Goal: Task Accomplishment & Management: Manage account settings

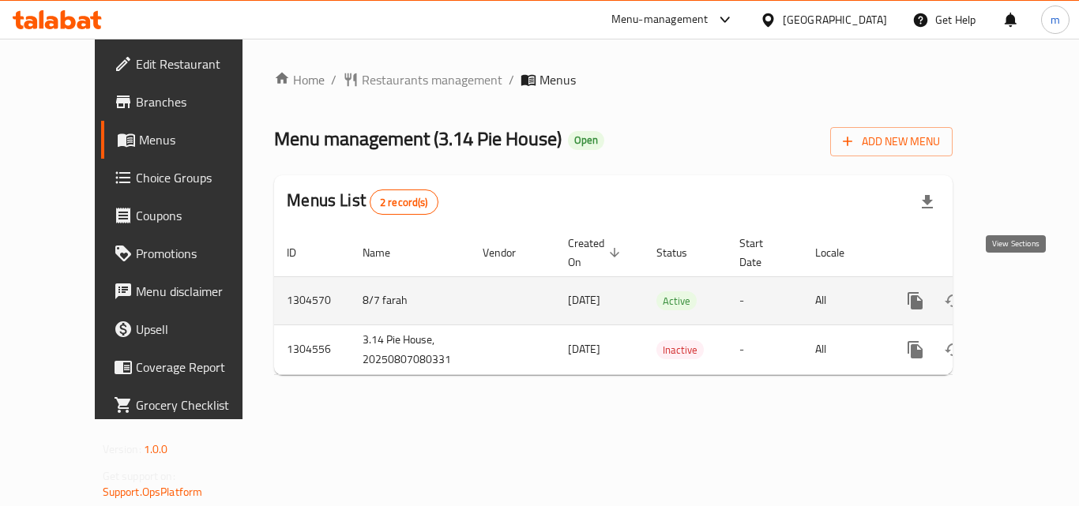
click at [1019, 291] on icon "enhanced table" at bounding box center [1028, 300] width 19 height 19
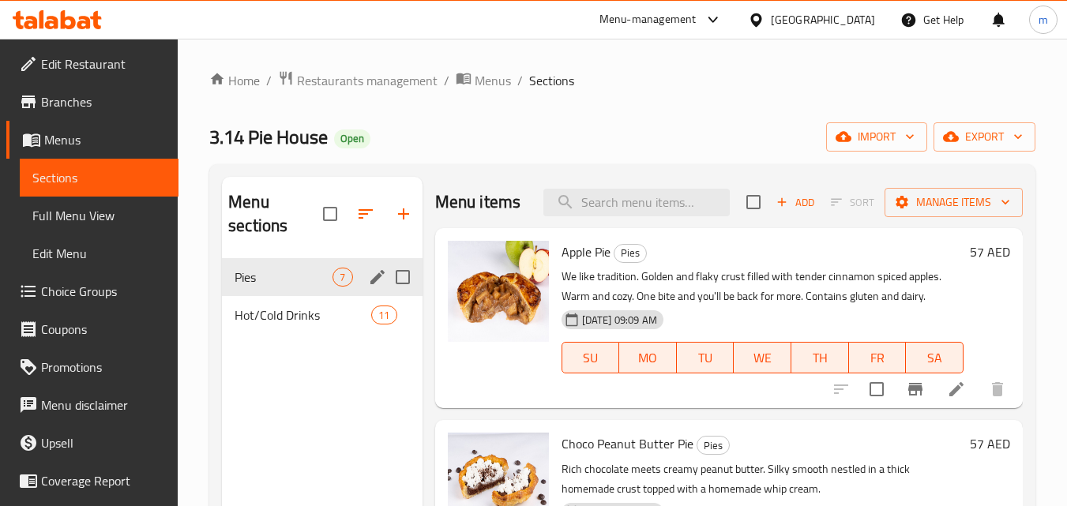
click at [257, 281] on span "Pies" at bounding box center [284, 277] width 98 height 19
click at [67, 292] on span "Choice Groups" at bounding box center [103, 291] width 125 height 19
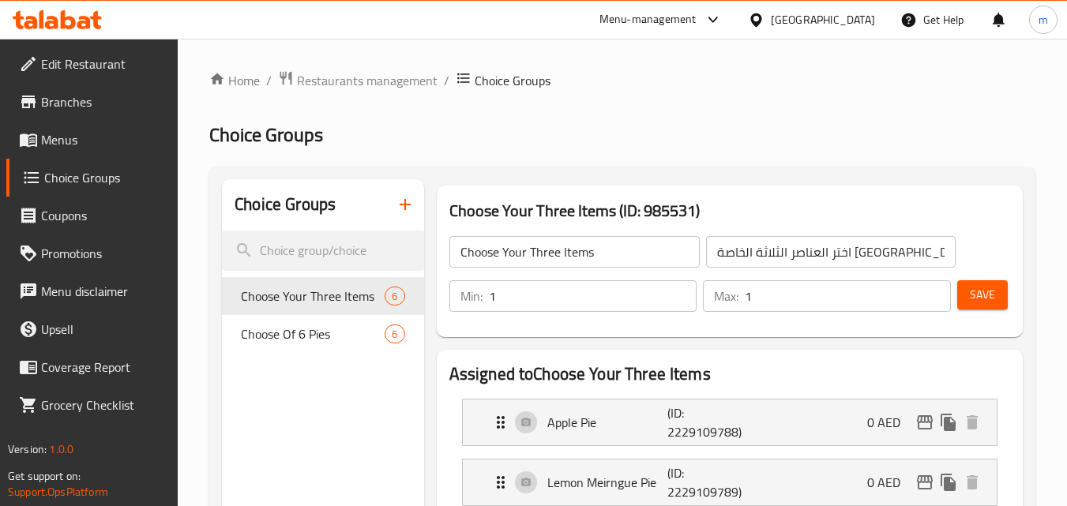
click at [848, 21] on div "[GEOGRAPHIC_DATA]" at bounding box center [823, 19] width 104 height 17
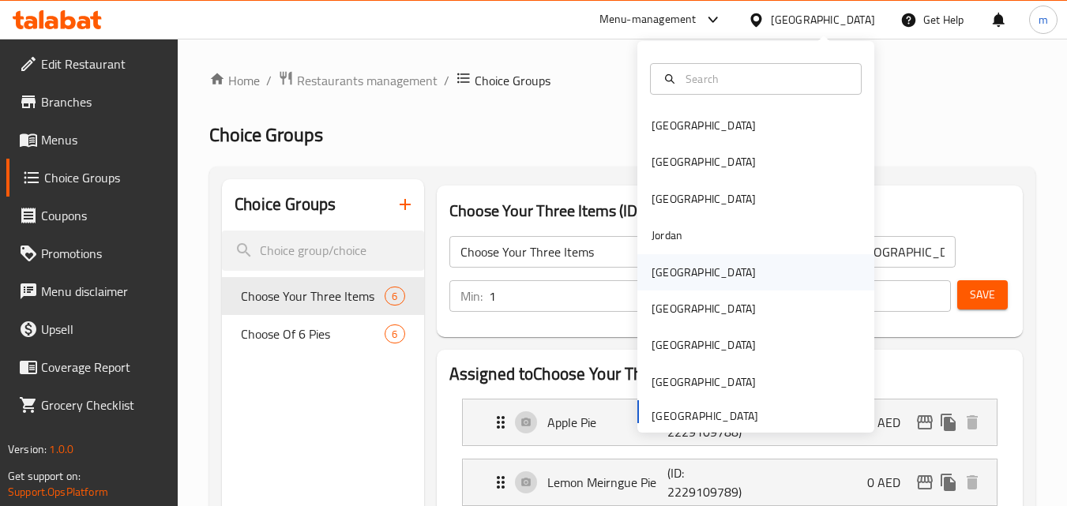
click at [668, 279] on div "[GEOGRAPHIC_DATA]" at bounding box center [703, 272] width 104 height 17
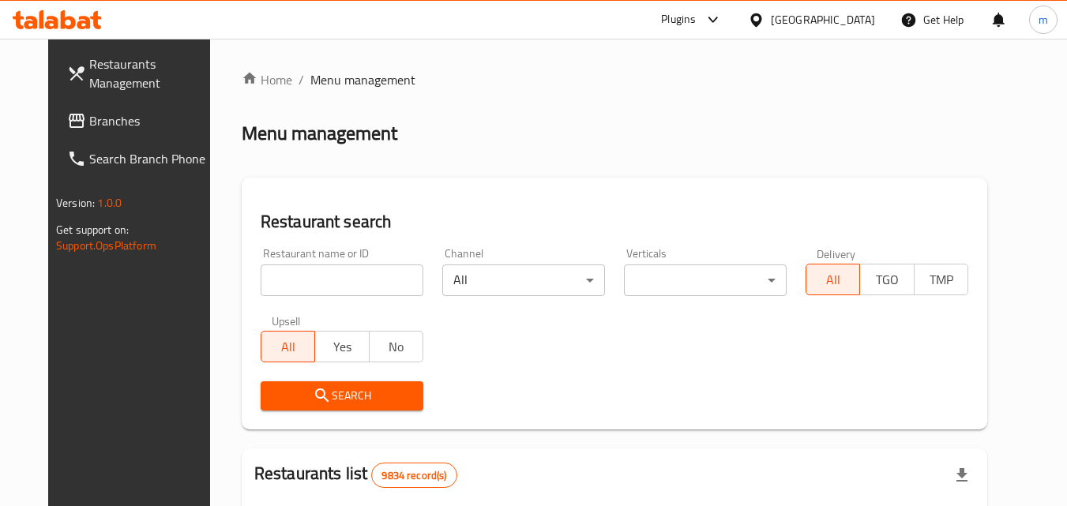
click at [92, 120] on span "Branches" at bounding box center [151, 120] width 125 height 19
